Goal: Navigation & Orientation: Find specific page/section

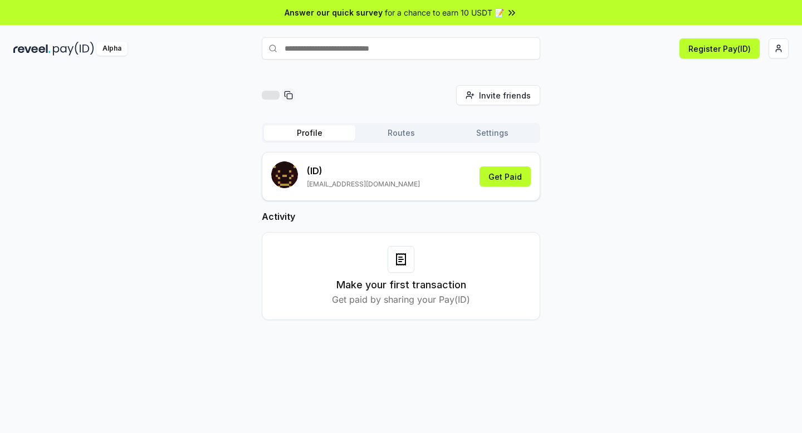
click at [788, 51] on div "Alpha Register Pay(ID)" at bounding box center [401, 48] width 802 height 29
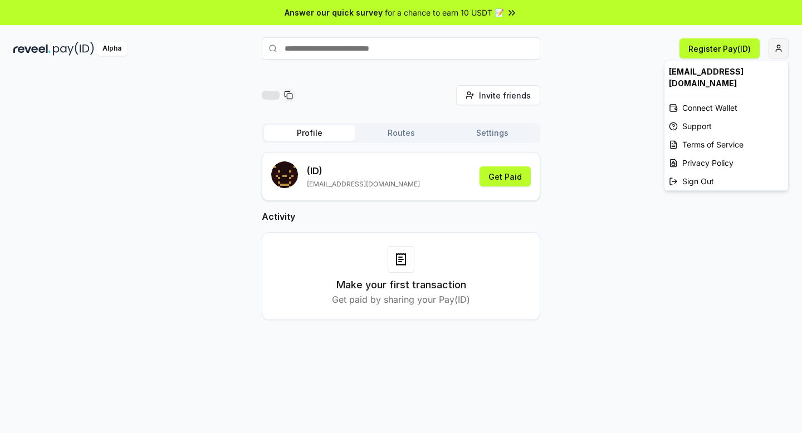
click at [777, 51] on html "Answer our quick survey for a chance to earn 10 USDT 📝 Alpha Register Pay(ID) I…" at bounding box center [401, 216] width 802 height 433
click at [573, 62] on html "Answer our quick survey for a chance to earn 10 USDT 📝 Alpha Register Pay(ID) I…" at bounding box center [401, 216] width 802 height 433
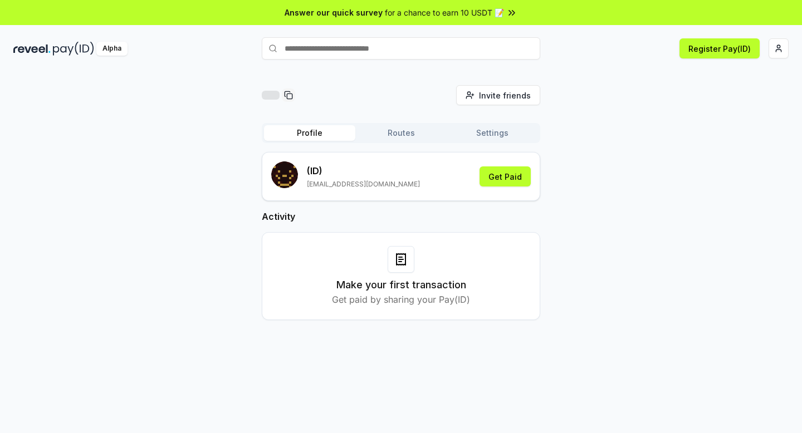
click at [408, 136] on button "Routes" at bounding box center [400, 133] width 91 height 16
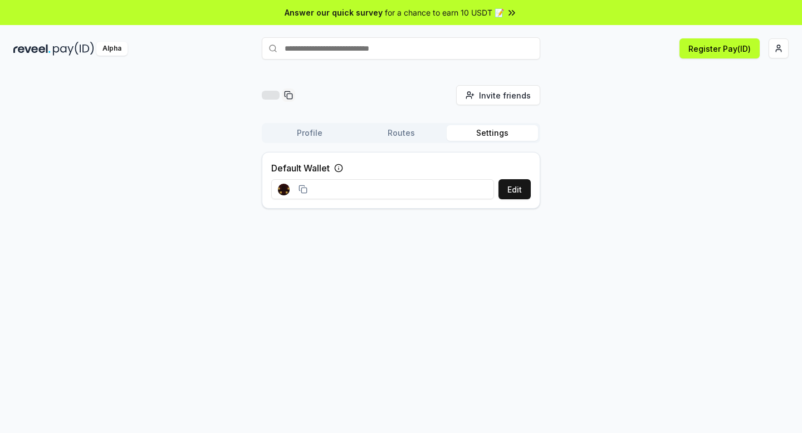
click at [485, 126] on button "Settings" at bounding box center [492, 133] width 91 height 16
click at [340, 165] on icon at bounding box center [338, 168] width 9 height 9
click at [313, 134] on button "Profile" at bounding box center [309, 133] width 91 height 16
